Goal: Book appointment/travel/reservation

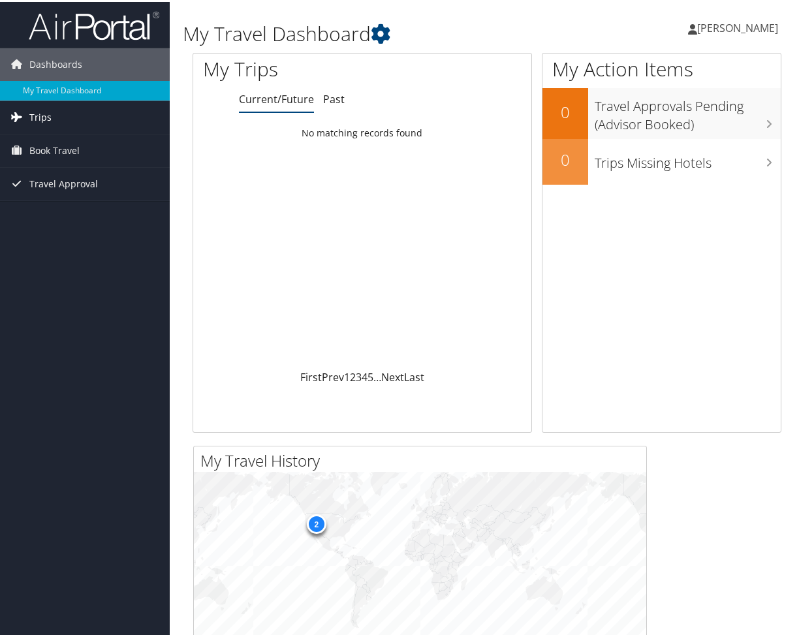
click at [48, 121] on span "Trips" at bounding box center [40, 115] width 22 height 33
click at [702, 34] on link "[PERSON_NAME]" at bounding box center [739, 26] width 103 height 39
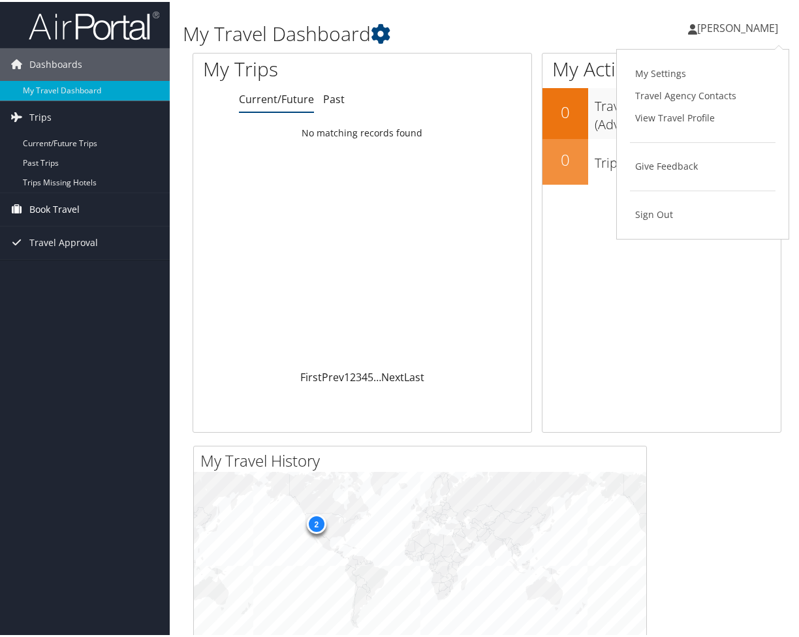
click at [61, 207] on span "Book Travel" at bounding box center [54, 207] width 50 height 33
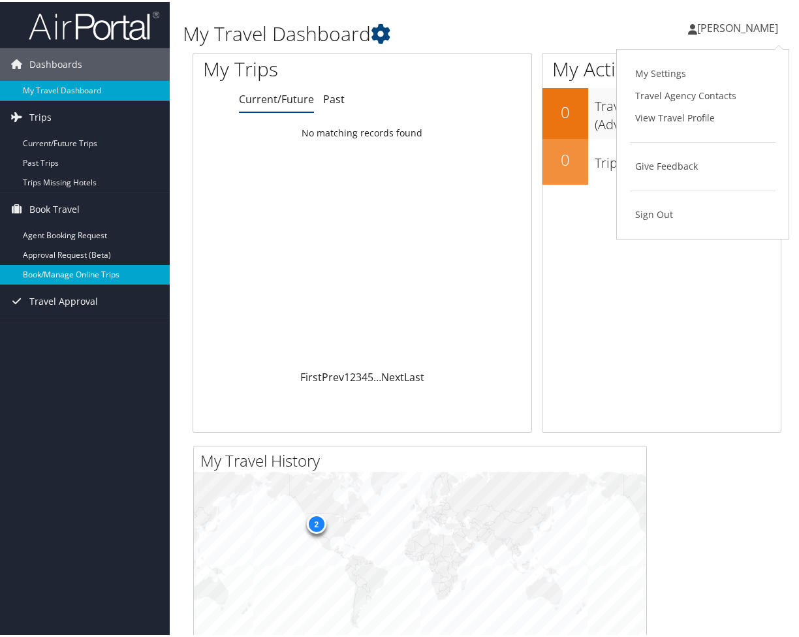
click at [115, 273] on link "Book/Manage Online Trips" at bounding box center [85, 273] width 170 height 20
